Goal: Register for event/course

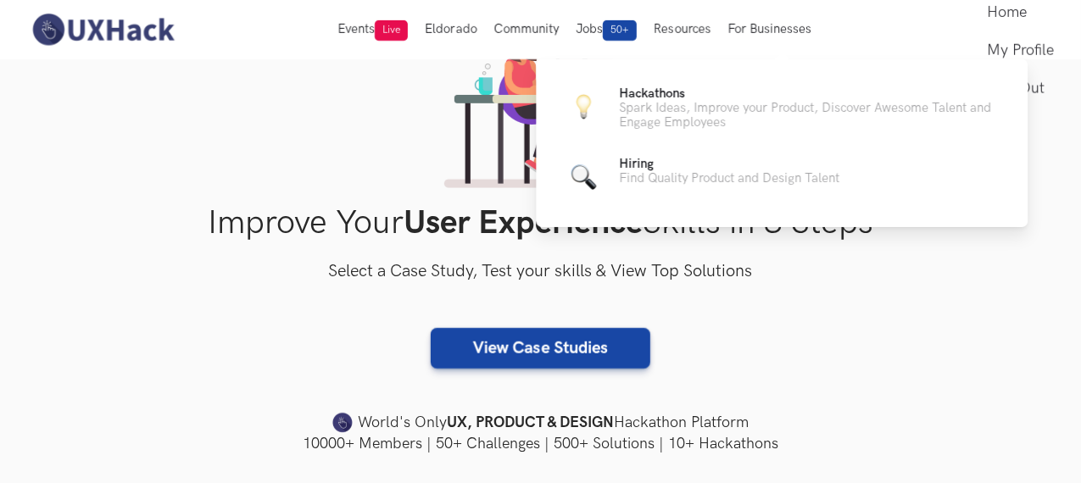
scroll to position [127, 0]
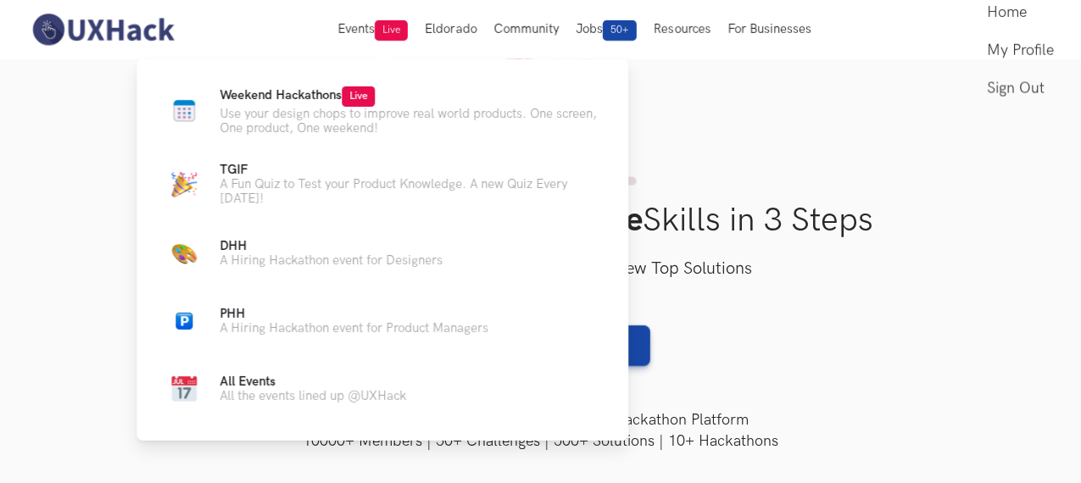
click at [314, 137] on ul "Weekend Hackathons Live Use your design chops to improve real world products. O…" at bounding box center [382, 247] width 437 height 323
click at [329, 114] on p "Use your design chops to improve real world products. One screen, One product, …" at bounding box center [410, 121] width 381 height 29
click at [339, 107] on p "Use your design chops to improve real world products. One screen, One product, …" at bounding box center [410, 121] width 381 height 29
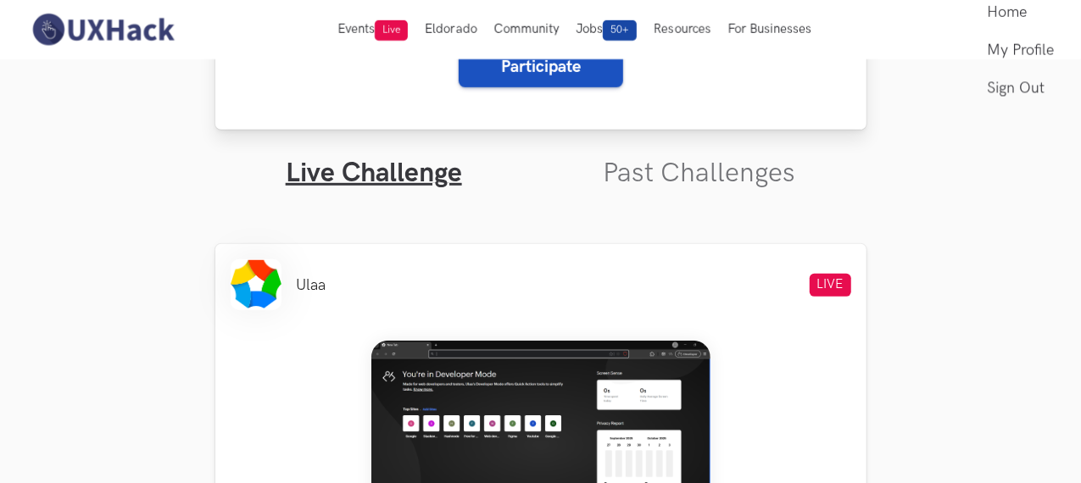
scroll to position [430, 0]
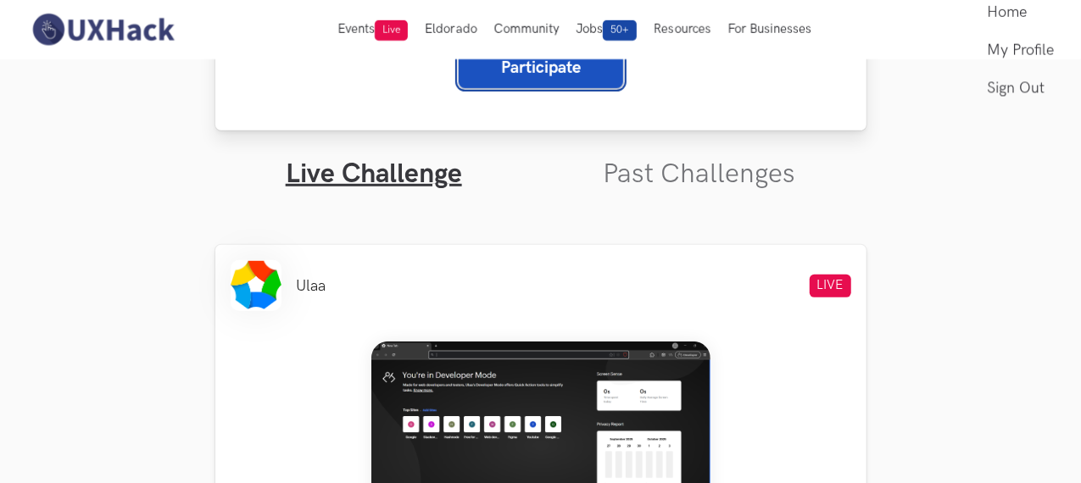
click at [533, 77] on button "Participate" at bounding box center [541, 67] width 164 height 41
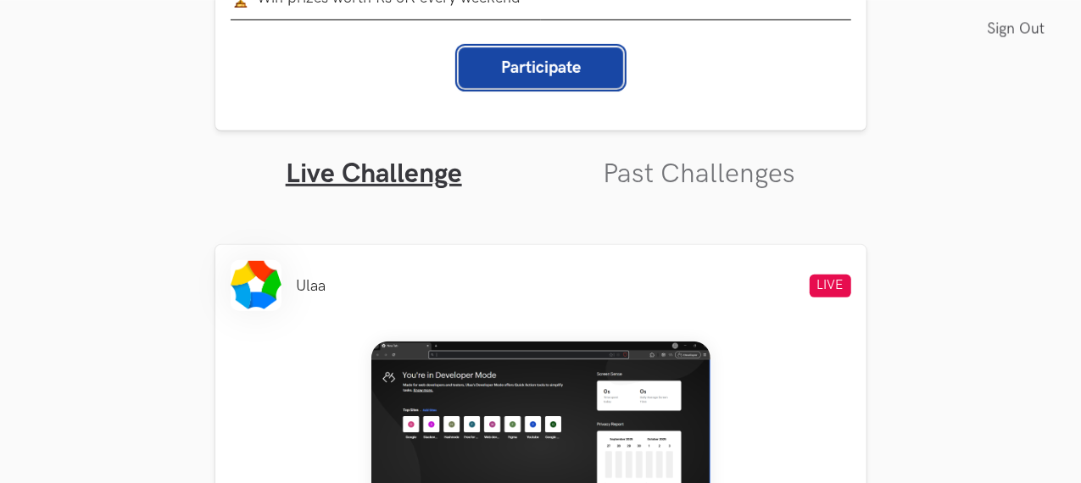
scroll to position [520, 0]
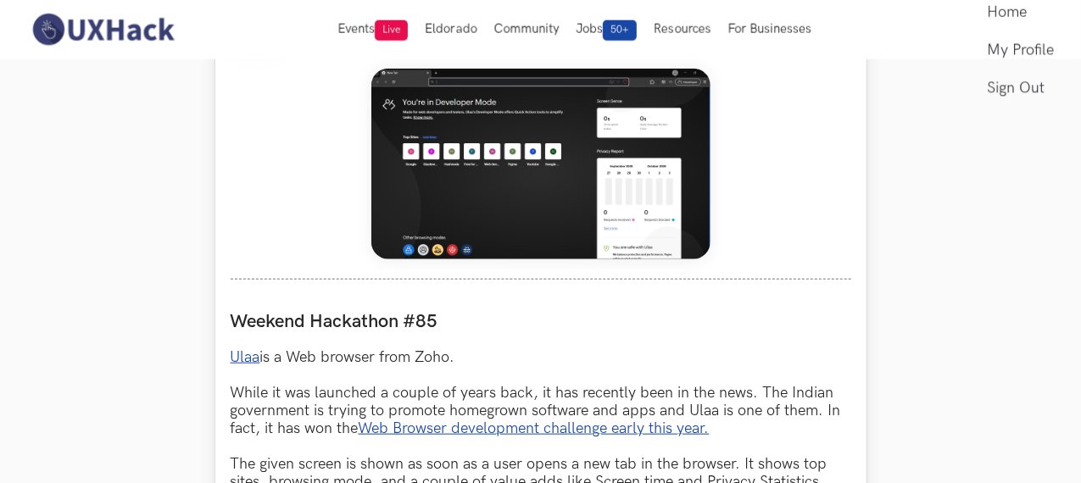
scroll to position [742, 0]
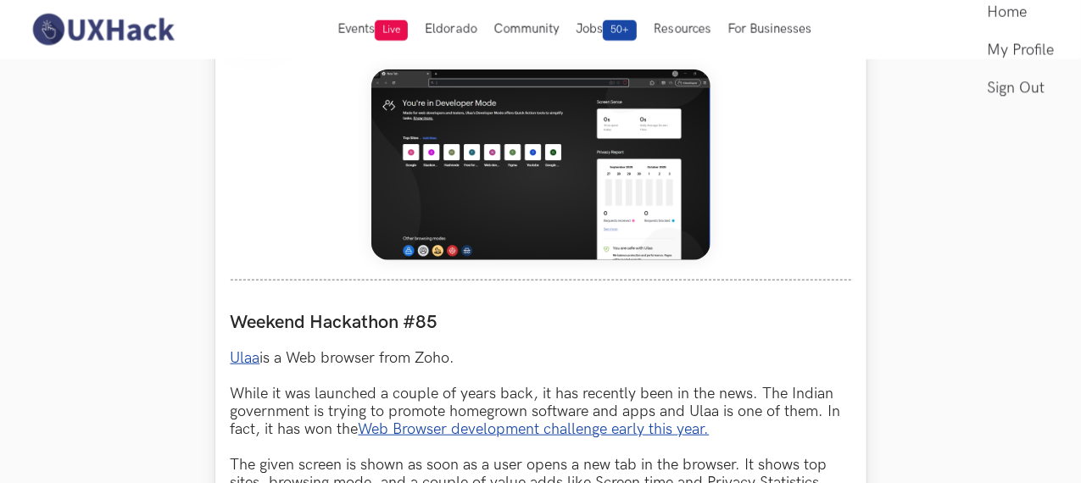
click at [523, 197] on img at bounding box center [540, 164] width 339 height 191
